Goal: Obtain resource: Obtain resource

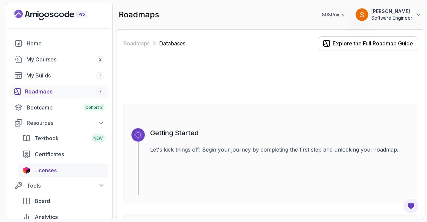
click at [50, 171] on span "Licenses" at bounding box center [45, 170] width 22 height 8
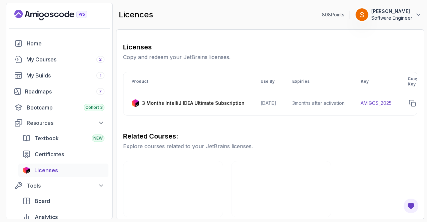
scroll to position [80, 0]
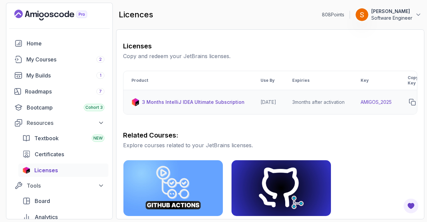
click at [394, 101] on td "AMIGOS_2025" at bounding box center [376, 102] width 47 height 24
click at [375, 102] on td "AMIGOS_2025" at bounding box center [376, 102] width 47 height 24
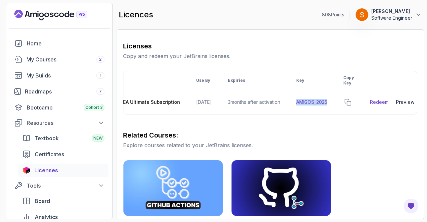
scroll to position [0, 81]
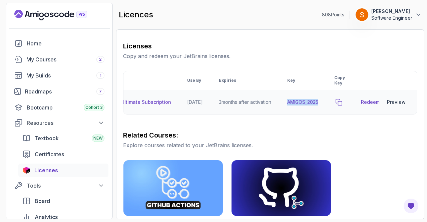
click at [340, 100] on icon "copy-button" at bounding box center [339, 102] width 7 height 7
click at [372, 102] on link "Redeem" at bounding box center [370, 102] width 19 height 7
drag, startPoint x: 197, startPoint y: 114, endPoint x: 168, endPoint y: 117, distance: 28.8
click at [168, 114] on div "Product Use By Expiries Key Copy Key 3 Months IntelliJ IDEA Ultimate Subscripti…" at bounding box center [270, 93] width 294 height 44
click at [214, 109] on td "3 months after activation" at bounding box center [245, 102] width 68 height 24
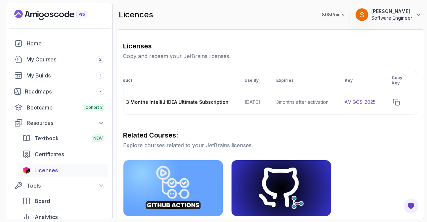
scroll to position [0, 18]
